Goal: Task Accomplishment & Management: Manage account settings

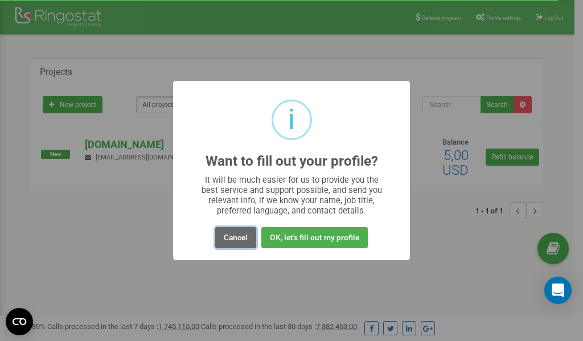
click at [234, 235] on button "Cancel" at bounding box center [235, 237] width 41 height 21
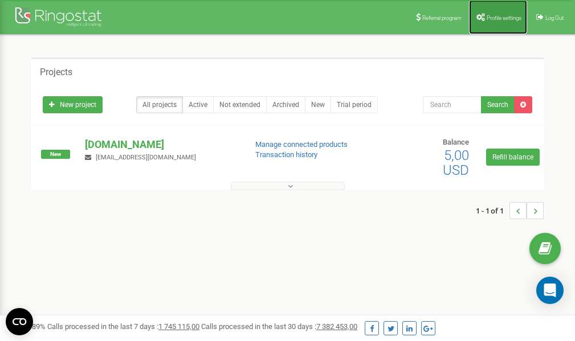
click at [489, 20] on span "Profile settings" at bounding box center [503, 18] width 35 height 6
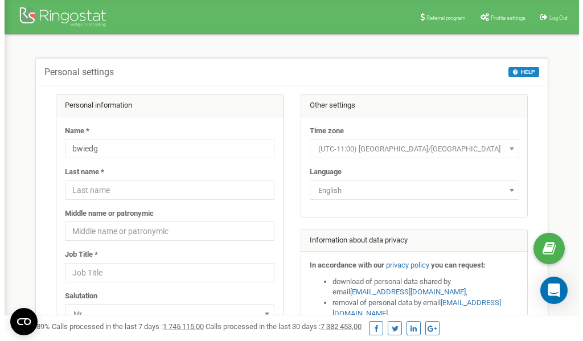
scroll to position [57, 0]
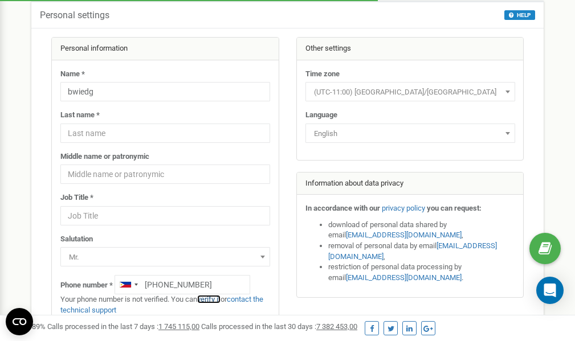
click at [215, 300] on link "verify it" at bounding box center [208, 299] width 23 height 9
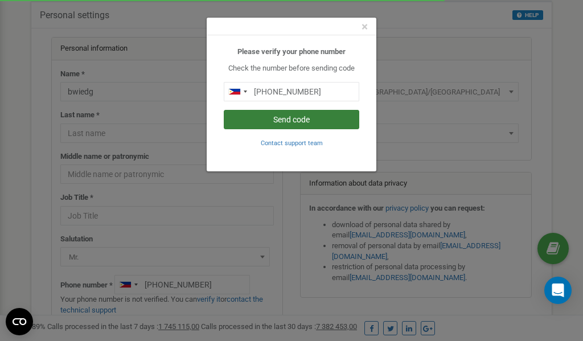
click at [288, 121] on button "Send code" at bounding box center [292, 119] width 136 height 19
